Goal: Navigation & Orientation: Go to known website

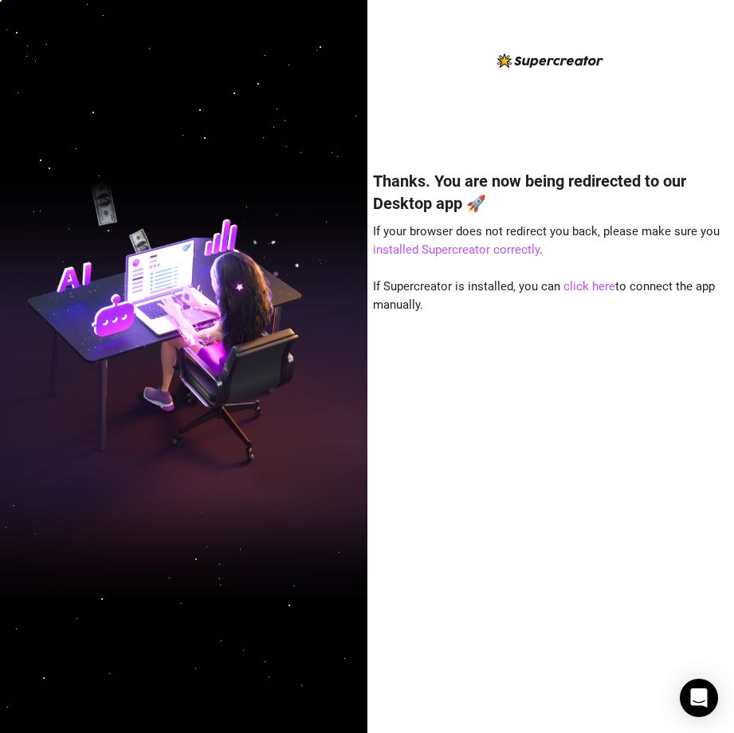
click at [576, 277] on div "Thanks. You are now being redirected to our Desktop app 🚀 If your browser does …" at bounding box center [551, 427] width 356 height 559
click at [576, 279] on link "click here" at bounding box center [590, 286] width 52 height 14
drag, startPoint x: 576, startPoint y: 278, endPoint x: 592, endPoint y: 285, distance: 17.2
click at [592, 285] on link "click here" at bounding box center [590, 286] width 52 height 14
click at [44, 60] on div at bounding box center [183, 366] width 367 height 733
